Goal: Transaction & Acquisition: Purchase product/service

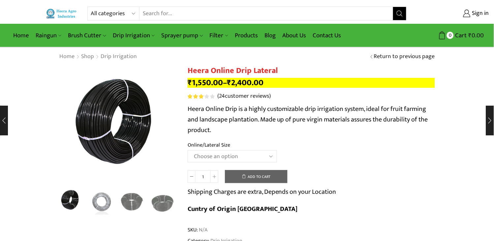
click at [134, 14] on select "All categories Accessories Air Release Valve Brush Cutter Domestic Use Drip Irr…" at bounding box center [115, 13] width 48 height 13
select select "non-return-valve-normex"
click at [91, 7] on select "All categories Accessories Air Release Valve Brush Cutter Domestic Use Drip Irr…" at bounding box center [115, 13] width 48 height 13
click at [400, 12] on icon "Search button" at bounding box center [399, 14] width 6 height 6
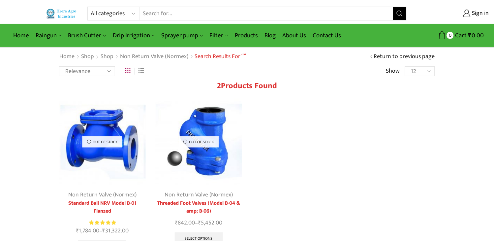
click at [198, 147] on p "Out of stock" at bounding box center [199, 141] width 40 height 11
click at [207, 143] on p "Out of stock" at bounding box center [199, 141] width 40 height 11
click at [206, 202] on link "Threaded Foot Valves (Model B-04 & amp; B-06)" at bounding box center [199, 207] width 87 height 16
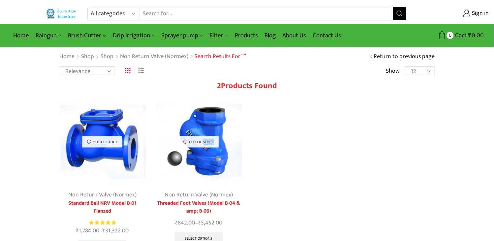
click at [206, 202] on link "Threaded Foot Valves (Model B-04 & amp; B-06)" at bounding box center [199, 207] width 87 height 16
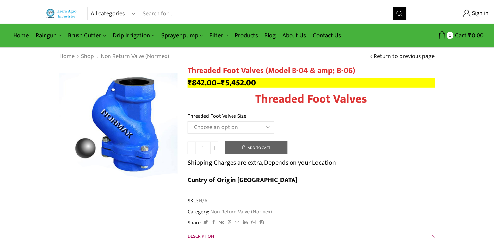
click at [258, 71] on h1 "Threaded Foot Valves (Model B-04 & amp; B-06)" at bounding box center [310, 71] width 247 height 10
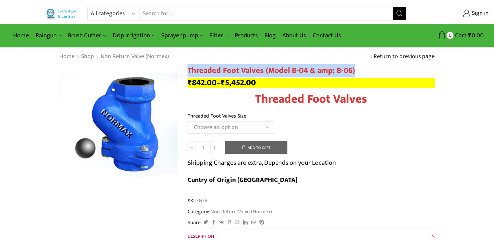
click at [258, 71] on h1 "Threaded Foot Valves (Model B-04 & amp; B-06)" at bounding box center [310, 71] width 247 height 10
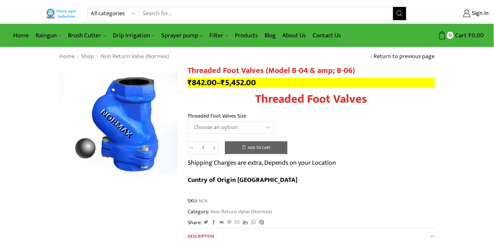
click at [274, 98] on h1 "Threaded Foot Valves" at bounding box center [310, 99] width 247 height 14
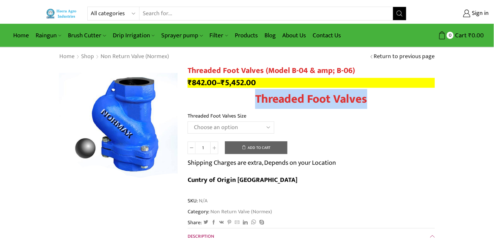
click at [274, 98] on h1 "Threaded Foot Valves" at bounding box center [310, 99] width 247 height 14
copy div "Threaded Foot Valves"
